Goal: Book appointment/travel/reservation

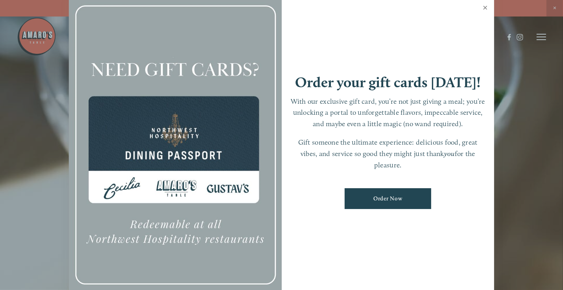
click at [484, 8] on link "Close" at bounding box center [485, 9] width 15 height 22
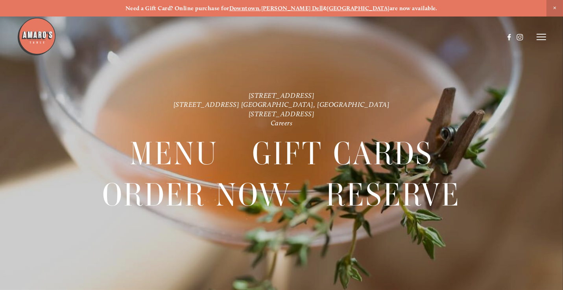
click at [556, 43] on div at bounding box center [281, 145] width 563 height 290
click at [543, 37] on line at bounding box center [541, 37] width 9 height 0
click at [489, 38] on span "Reserve" at bounding box center [493, 36] width 18 height 7
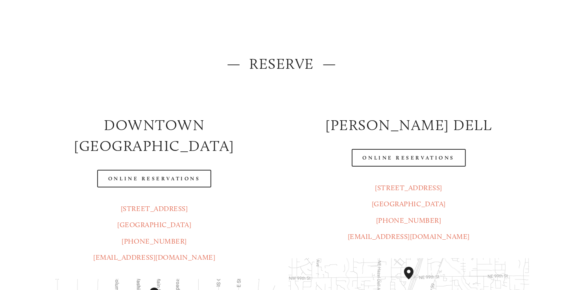
scroll to position [79, 0]
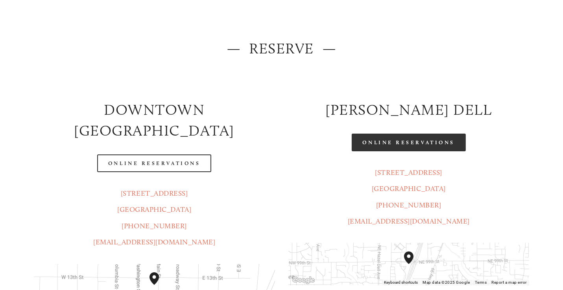
click at [377, 147] on link "Online Reservations" at bounding box center [409, 143] width 114 height 18
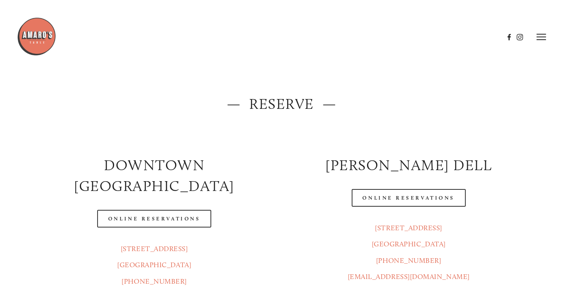
scroll to position [0, 0]
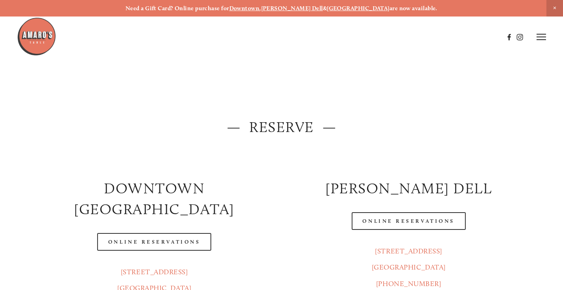
click at [538, 37] on line at bounding box center [541, 37] width 9 height 0
click at [400, 39] on span "Menu" at bounding box center [402, 36] width 15 height 7
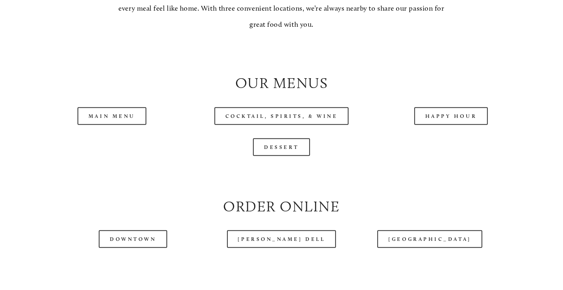
scroll to position [787, 0]
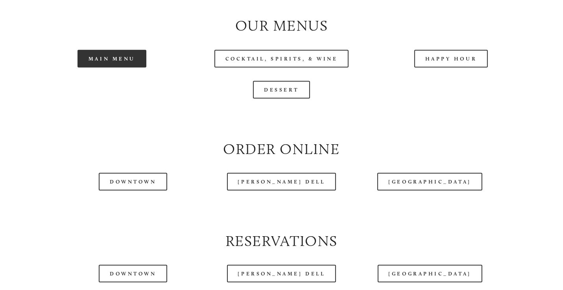
click at [93, 68] on link "Main Menu" at bounding box center [112, 59] width 69 height 18
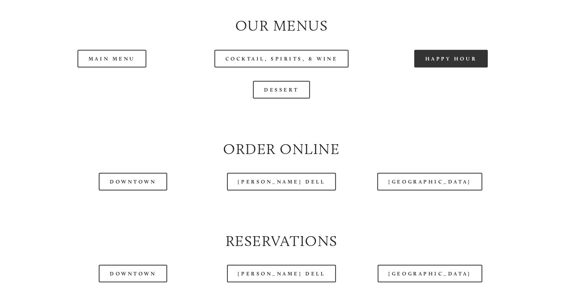
click at [442, 68] on link "Happy Hour" at bounding box center [451, 59] width 74 height 18
